Goal: Transaction & Acquisition: Purchase product/service

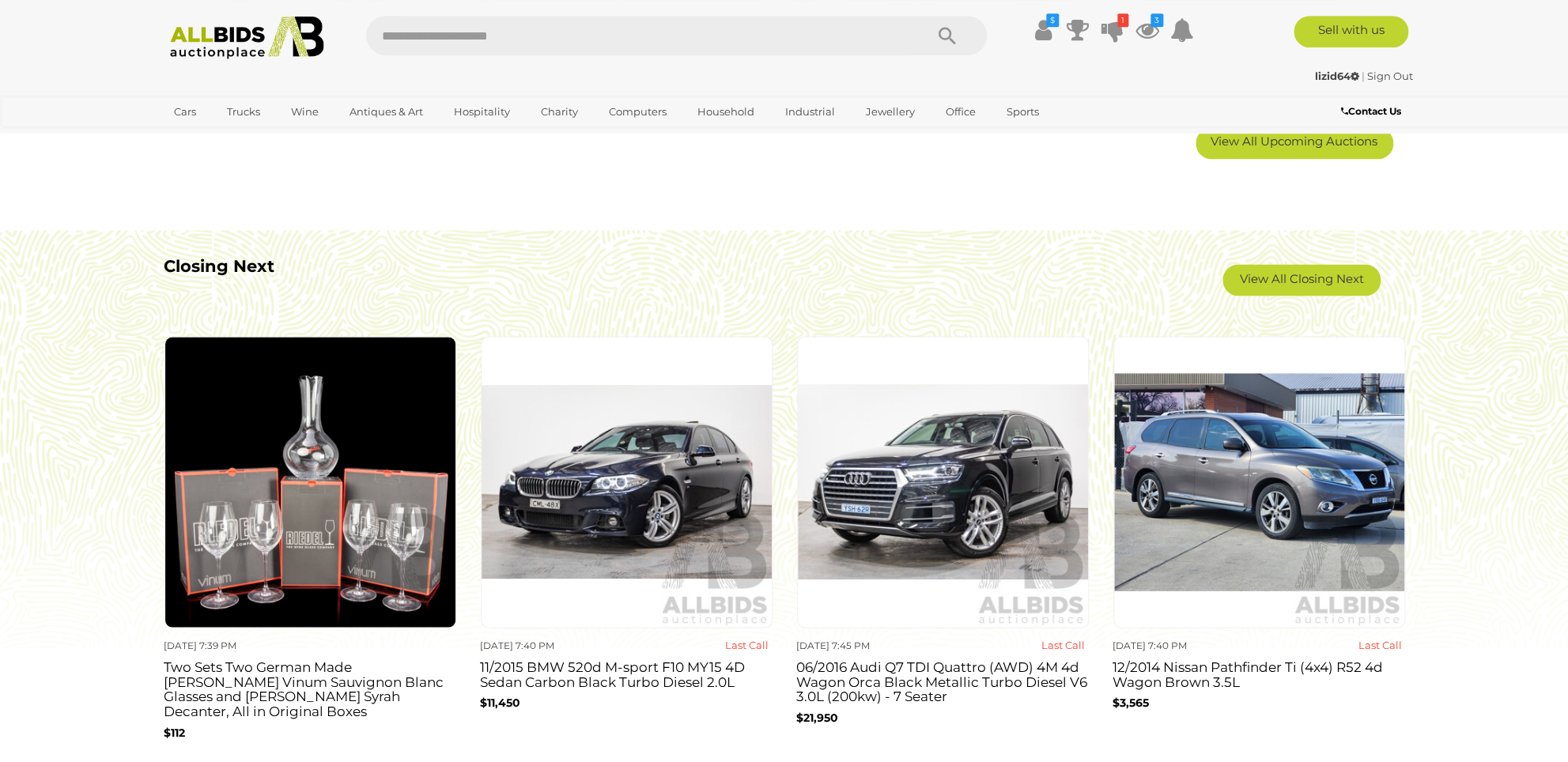
scroll to position [1377, 0]
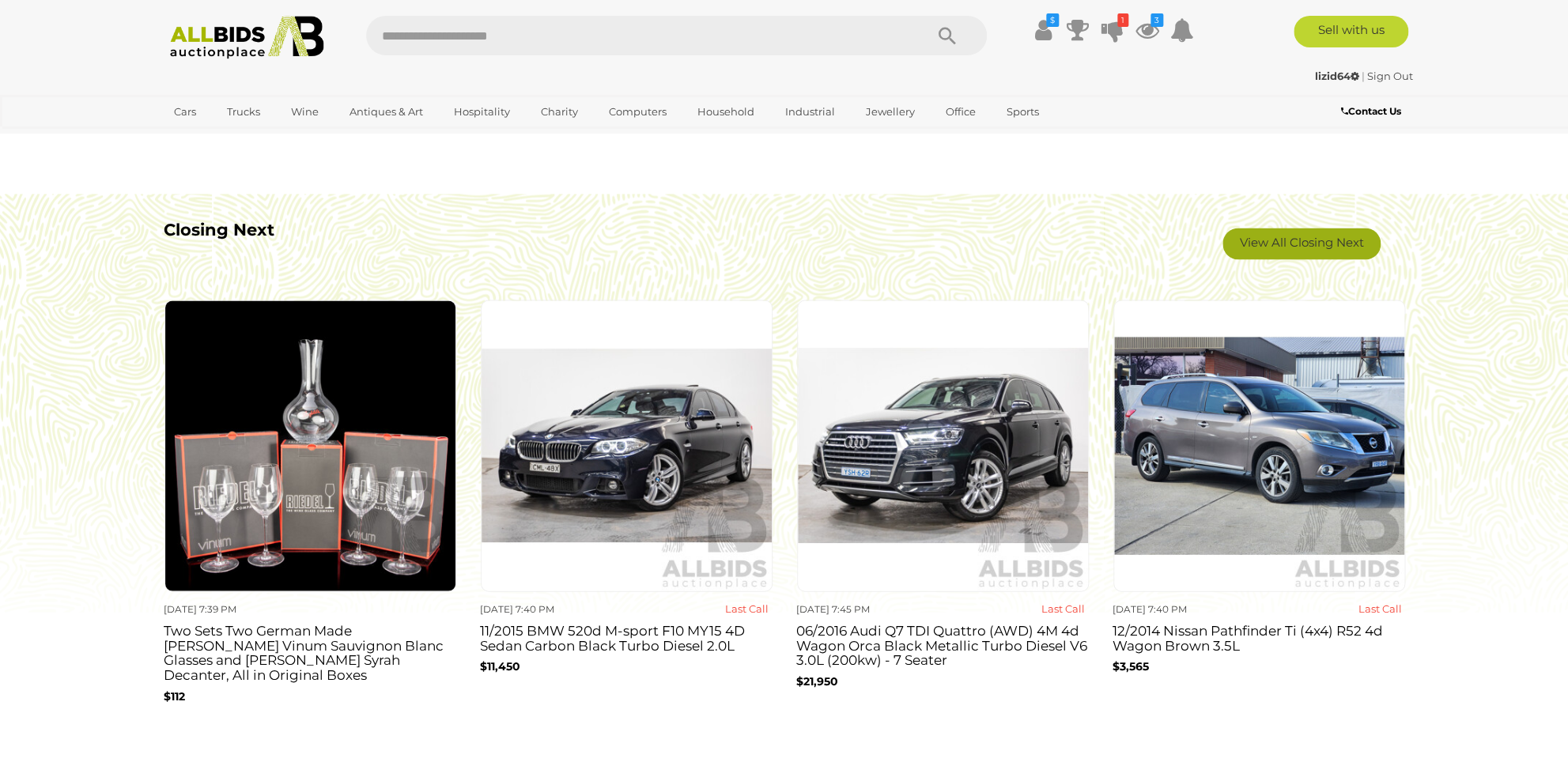
click at [1348, 238] on link "View All Closing Next" at bounding box center [1301, 244] width 158 height 32
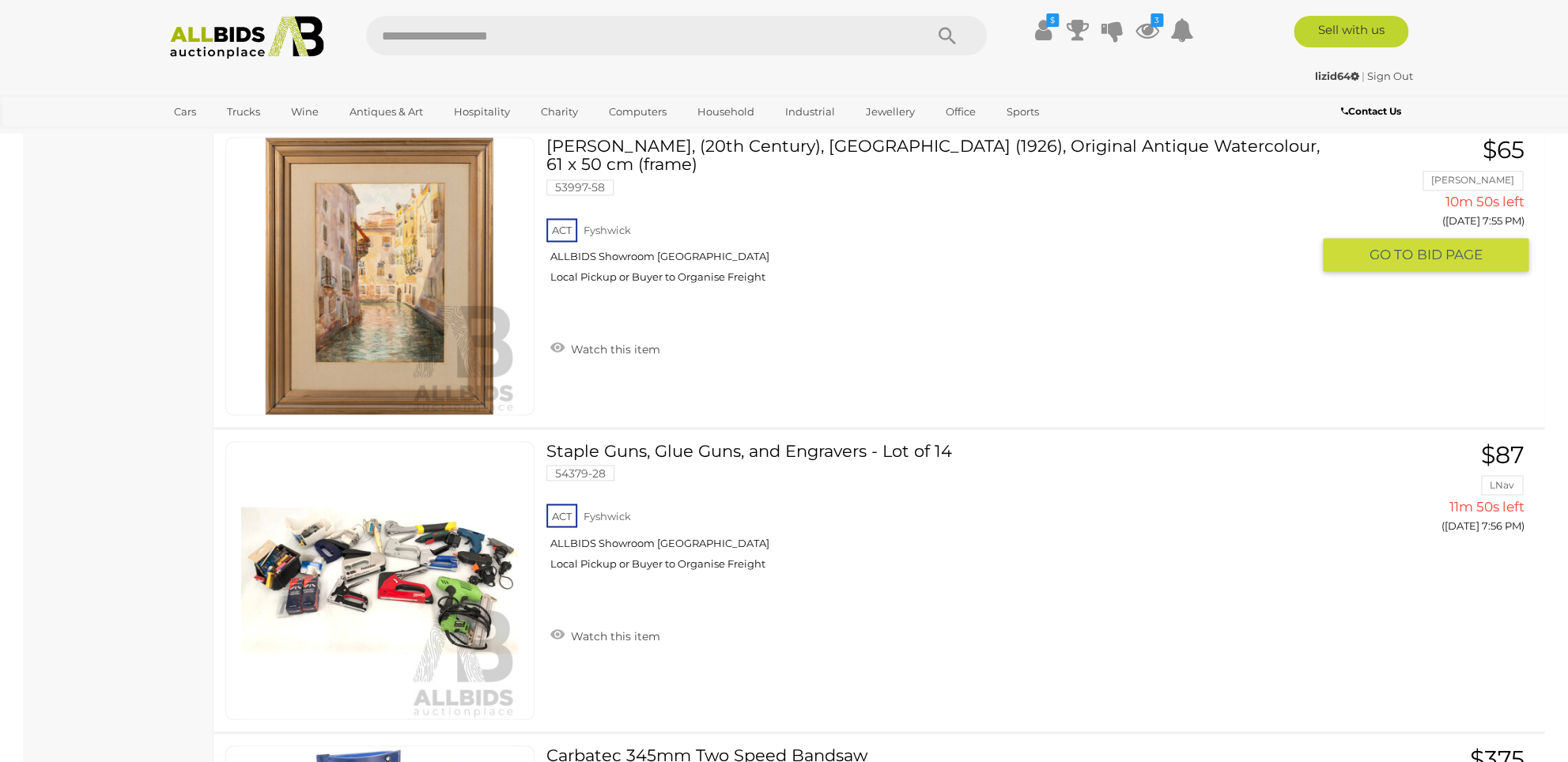
scroll to position [7400, 0]
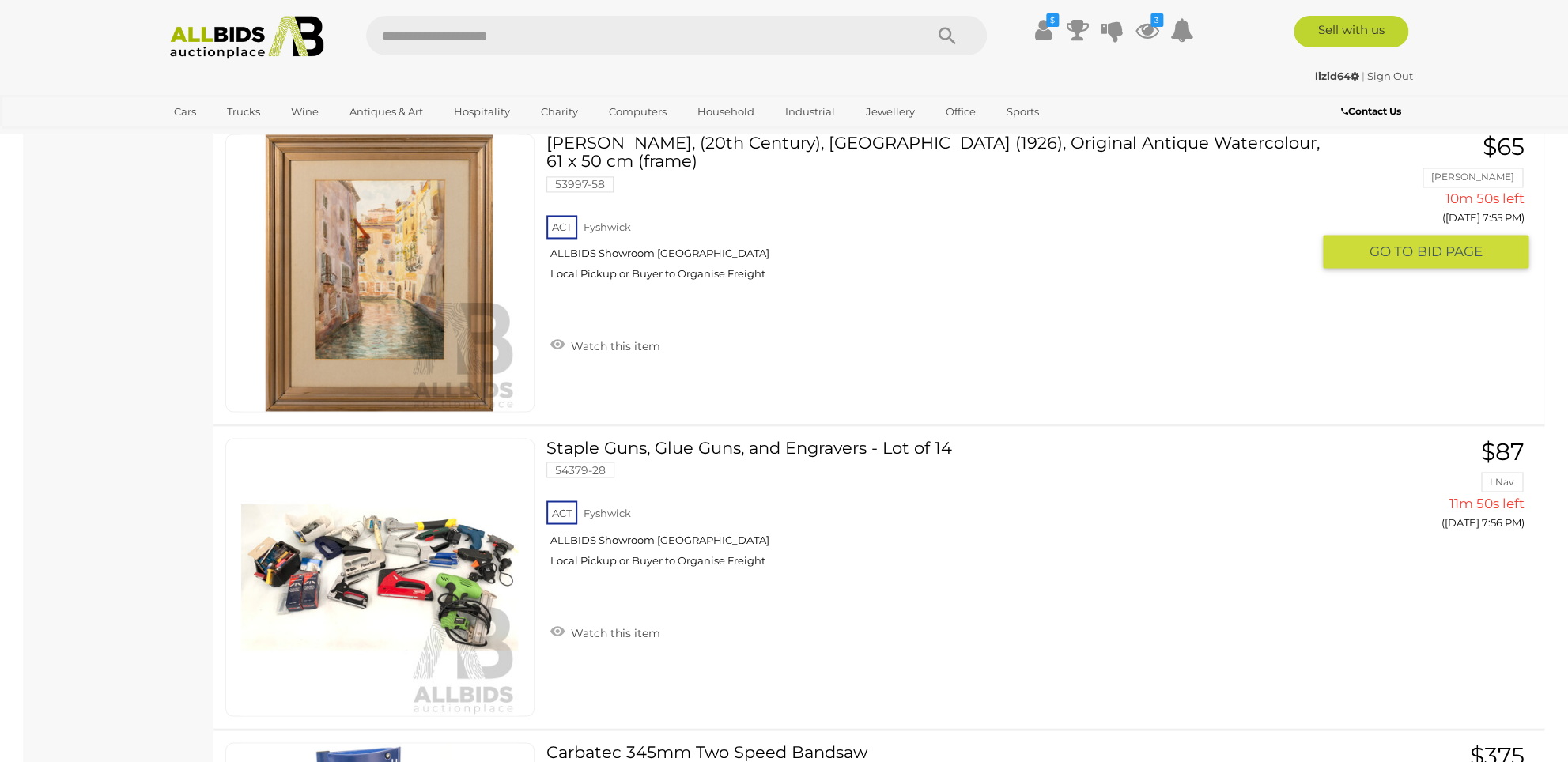
click at [346, 278] on img at bounding box center [379, 272] width 277 height 277
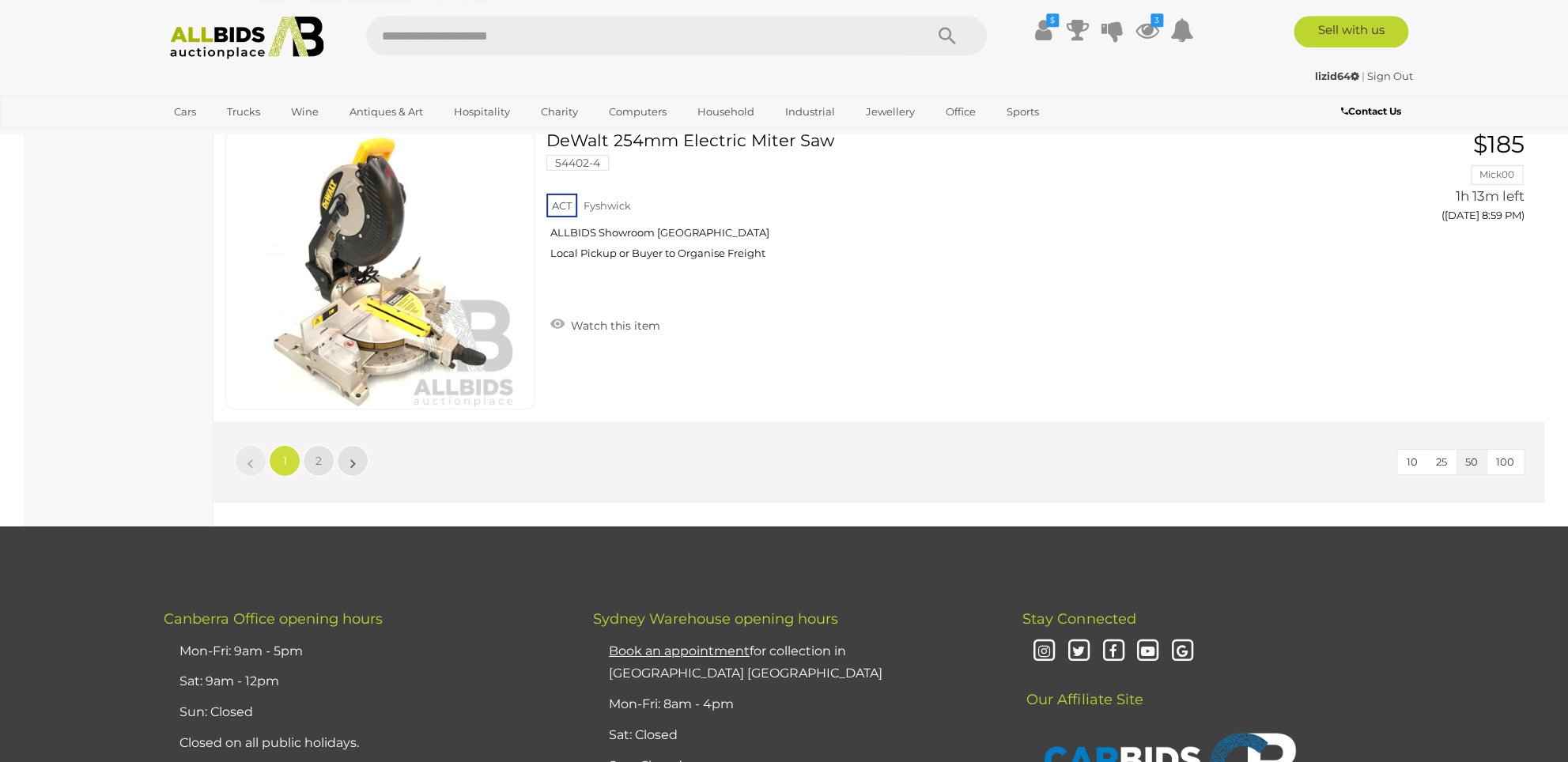
scroll to position [15184, 0]
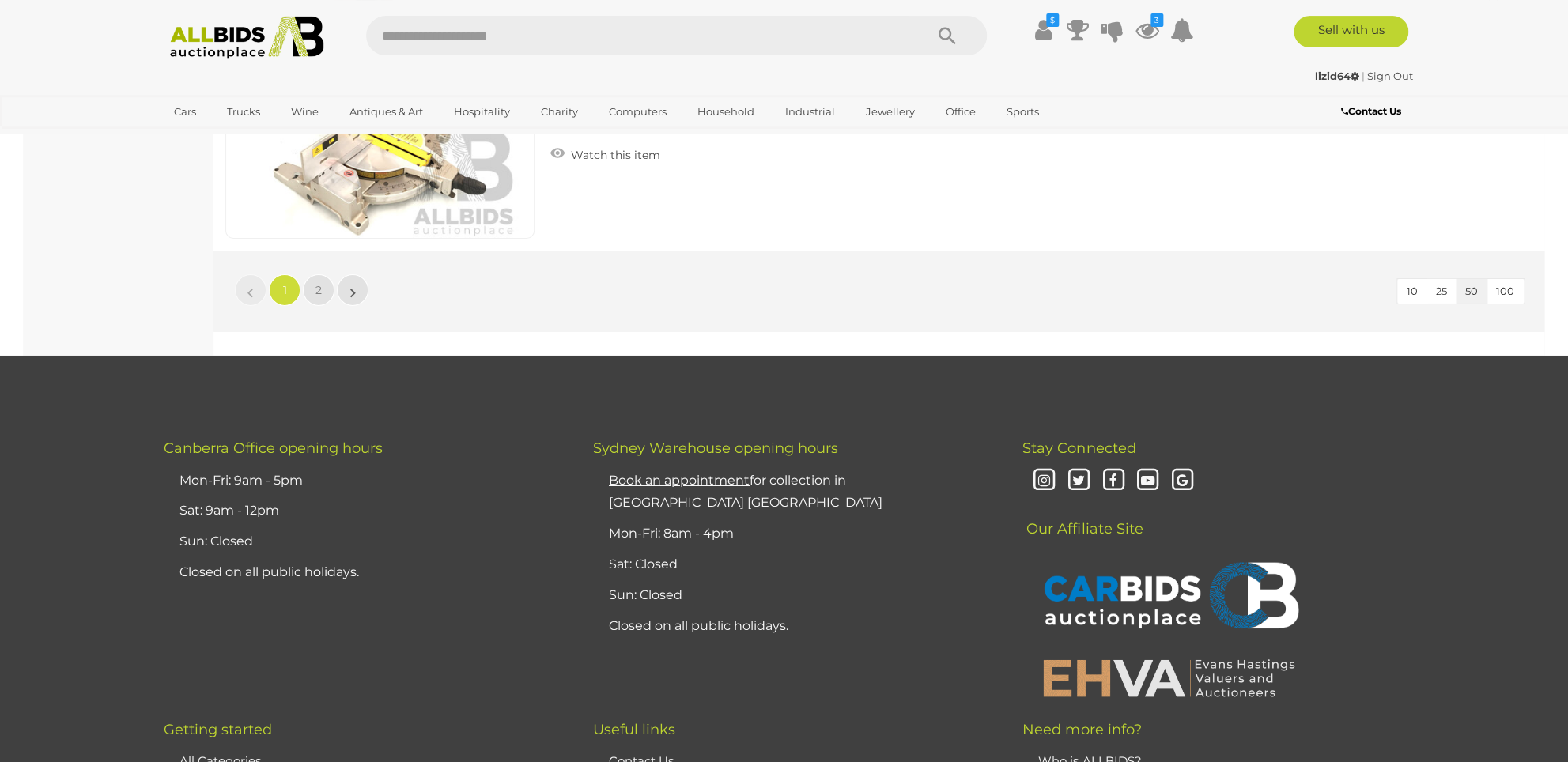
click at [355, 284] on li "»" at bounding box center [353, 290] width 31 height 32
click at [354, 290] on li "»" at bounding box center [353, 290] width 31 height 32
click at [322, 286] on span "2" at bounding box center [318, 290] width 6 height 14
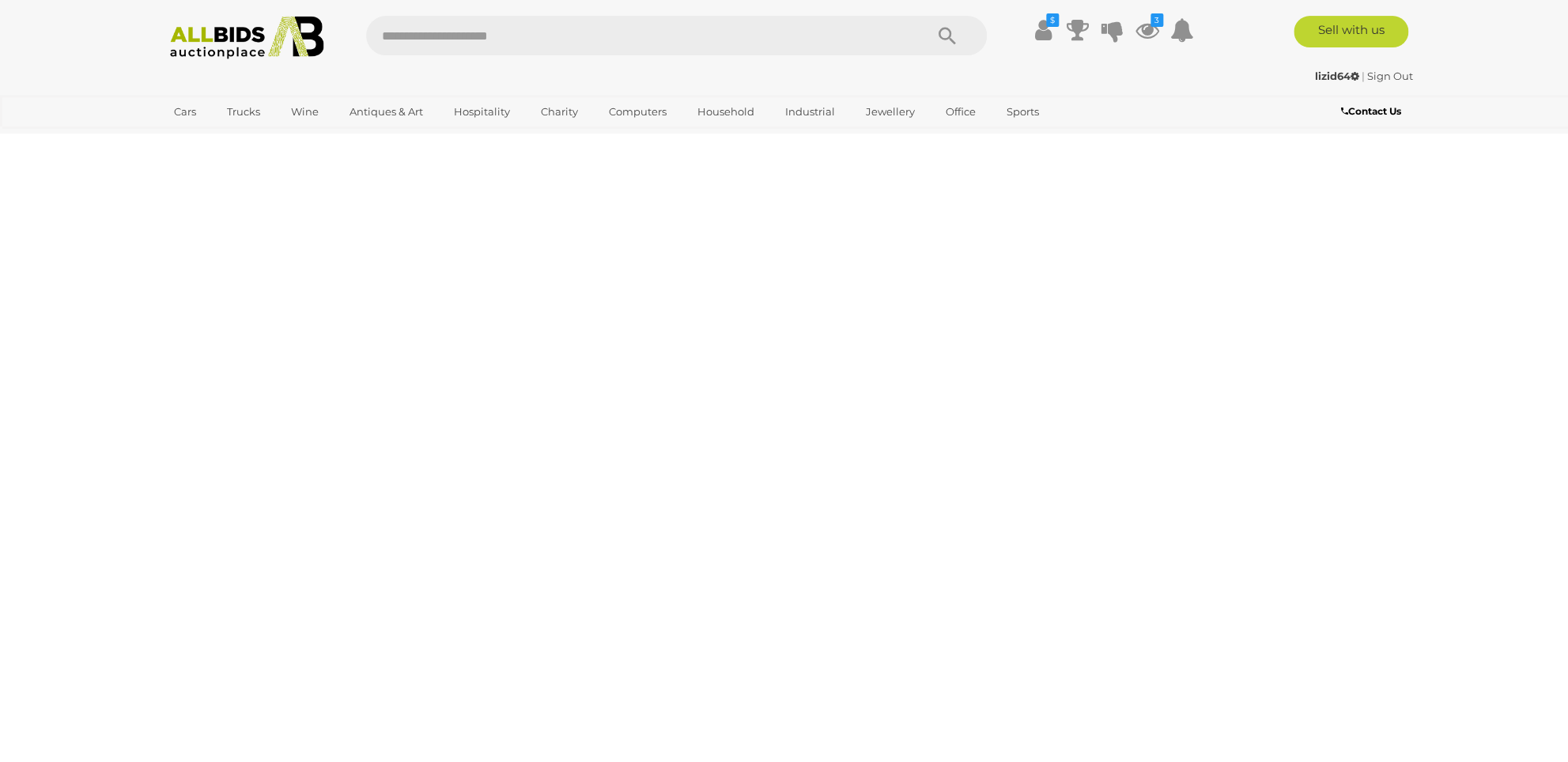
scroll to position [50, 0]
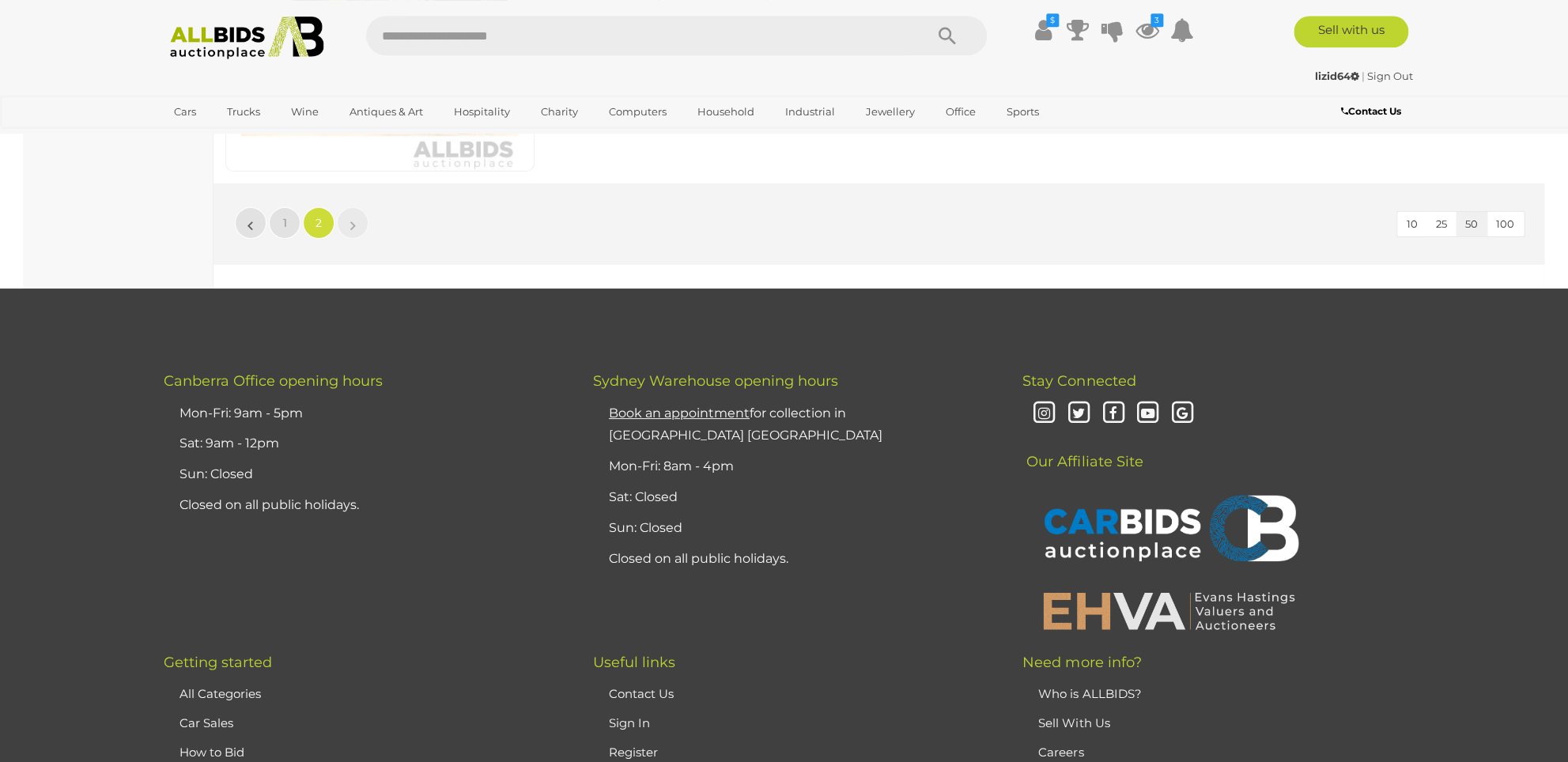
scroll to position [2469, 0]
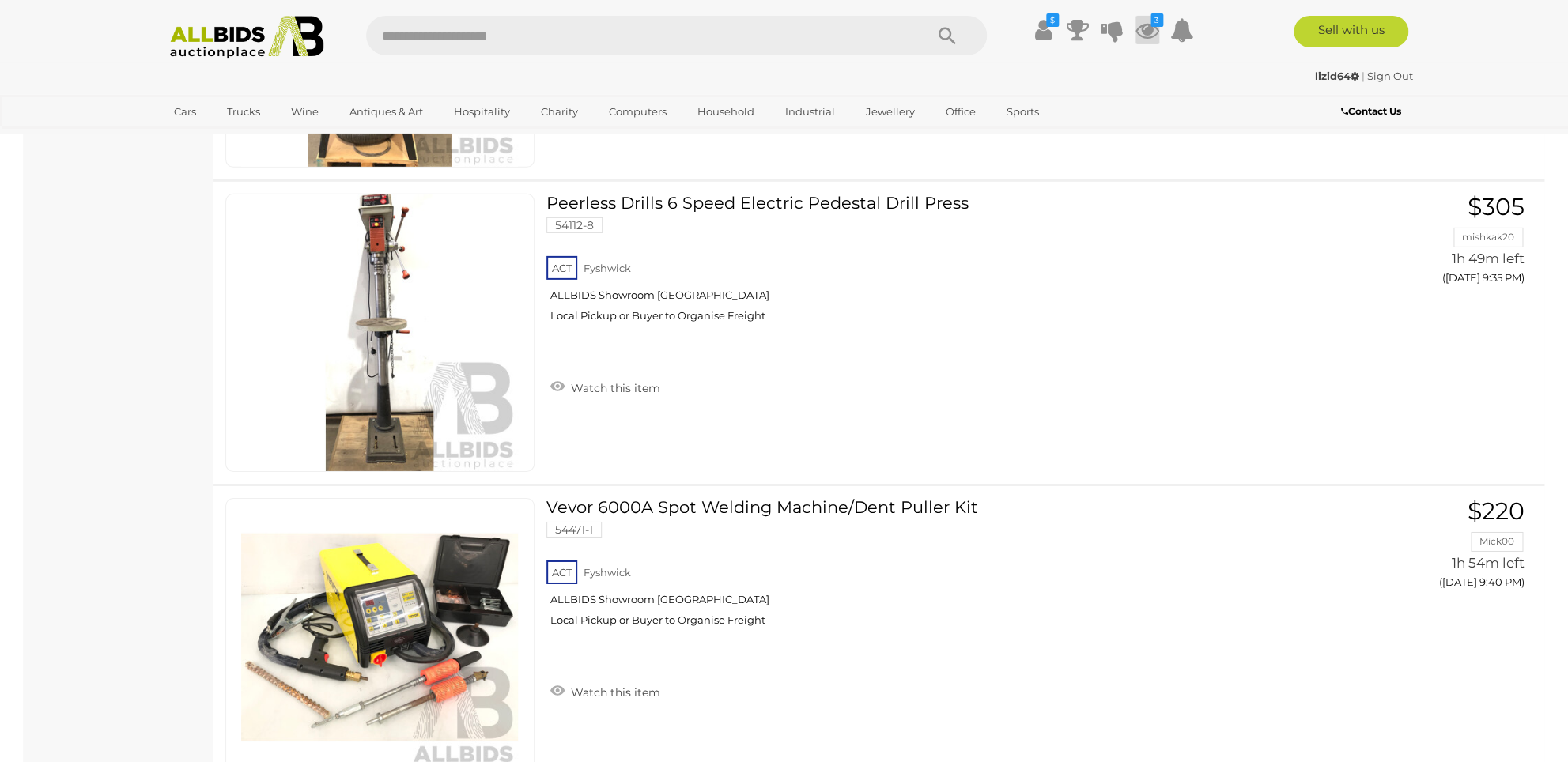
click at [1144, 27] on icon at bounding box center [1147, 30] width 24 height 28
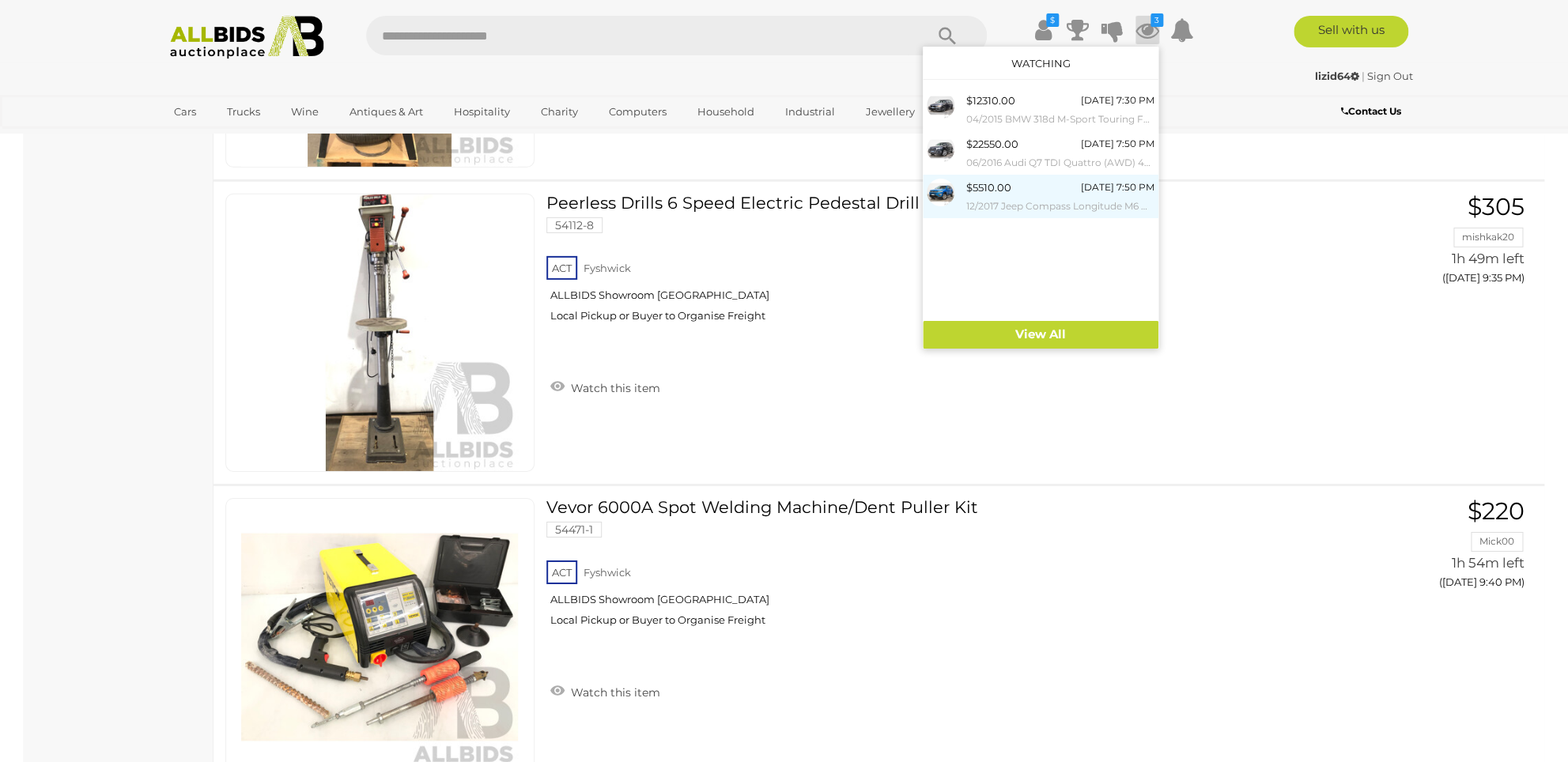
click at [1028, 198] on small "12/2017 Jeep Compass Longitude M6 MY18 4D Wagon Hydro Blue Pearl 2.4L" at bounding box center [1060, 207] width 188 height 18
